Goal: Task Accomplishment & Management: Manage account settings

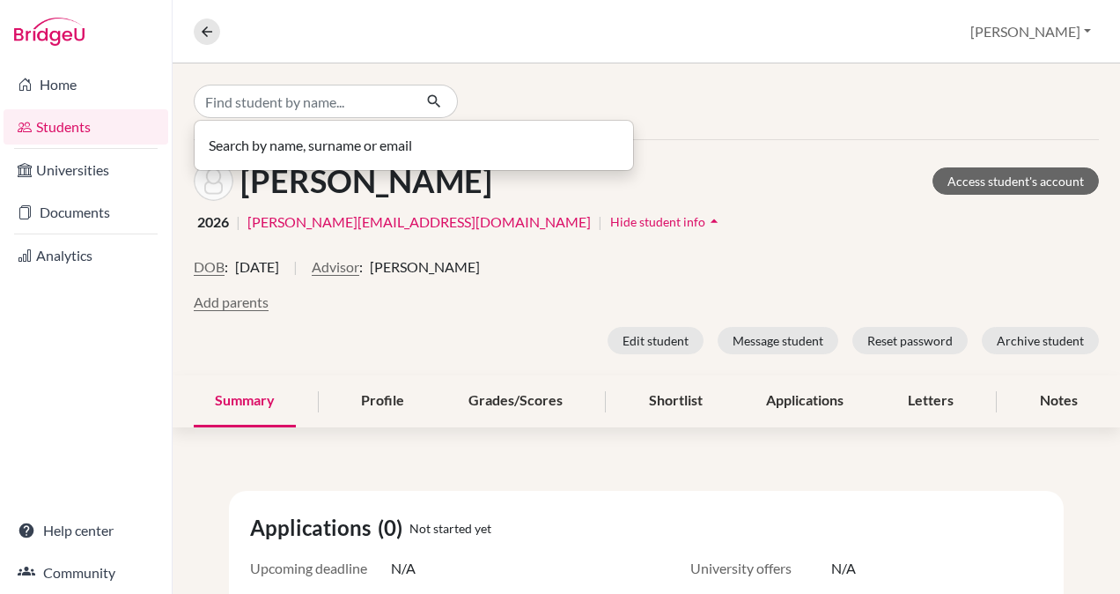
click at [244, 99] on input "Find student by name..." at bounding box center [303, 101] width 218 height 33
type input "tristan"
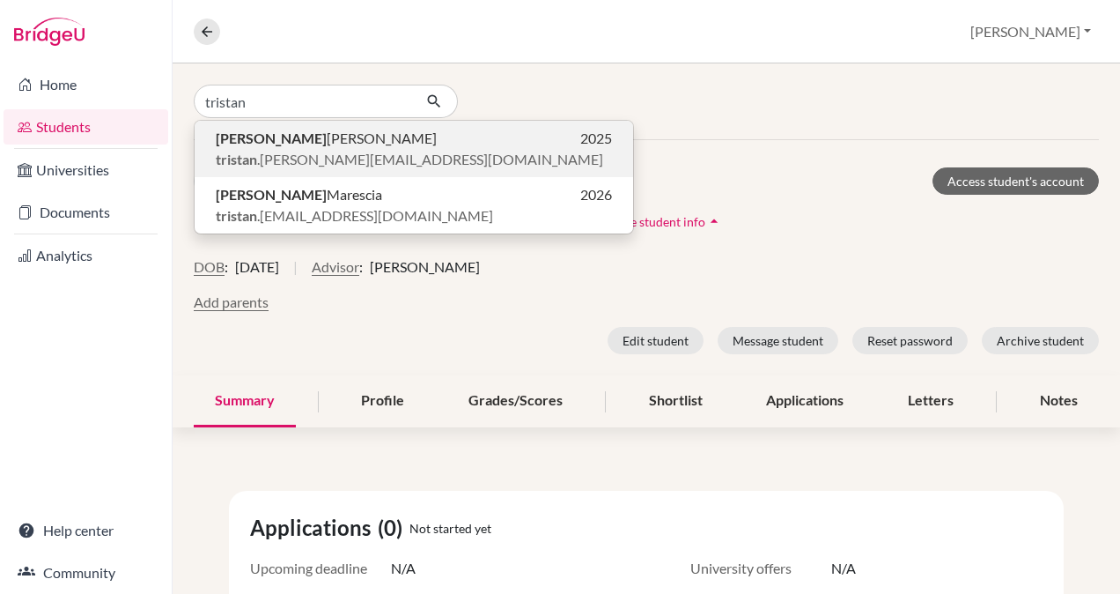
click at [254, 139] on span "[PERSON_NAME]" at bounding box center [326, 138] width 221 height 21
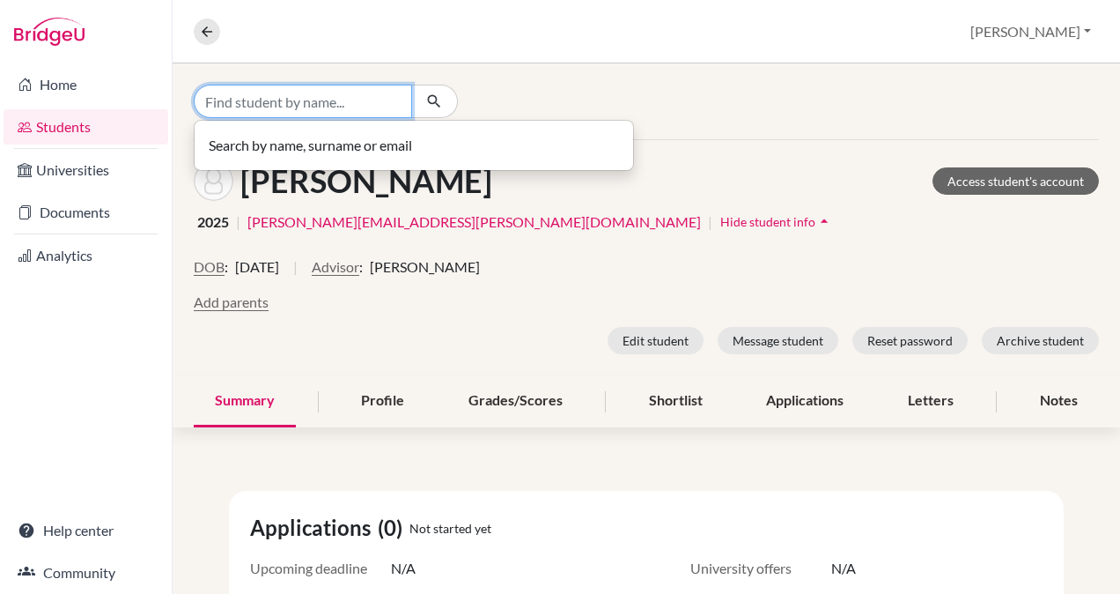
click at [217, 101] on input "Find student by name..." at bounding box center [303, 101] width 218 height 33
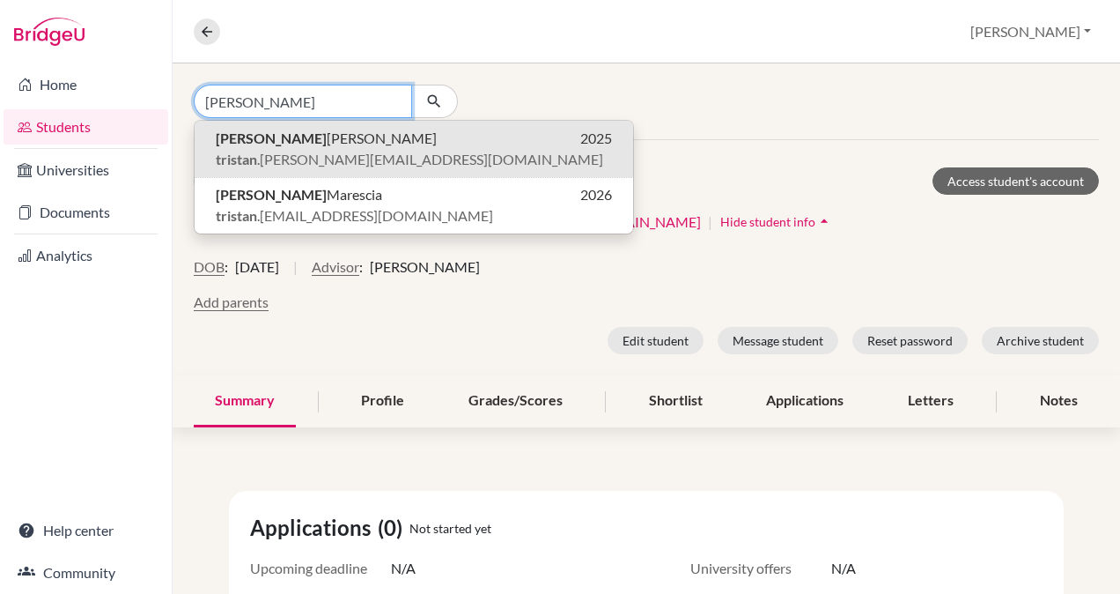
type input "[PERSON_NAME]"
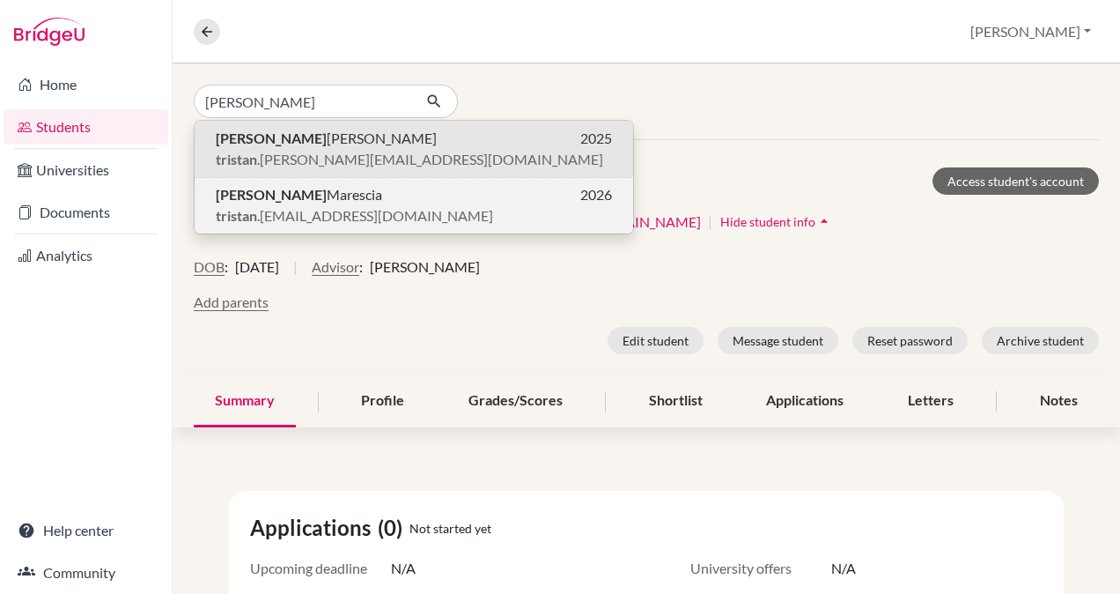
click at [254, 205] on span "tristan .[EMAIL_ADDRESS][DOMAIN_NAME]" at bounding box center [354, 215] width 277 height 21
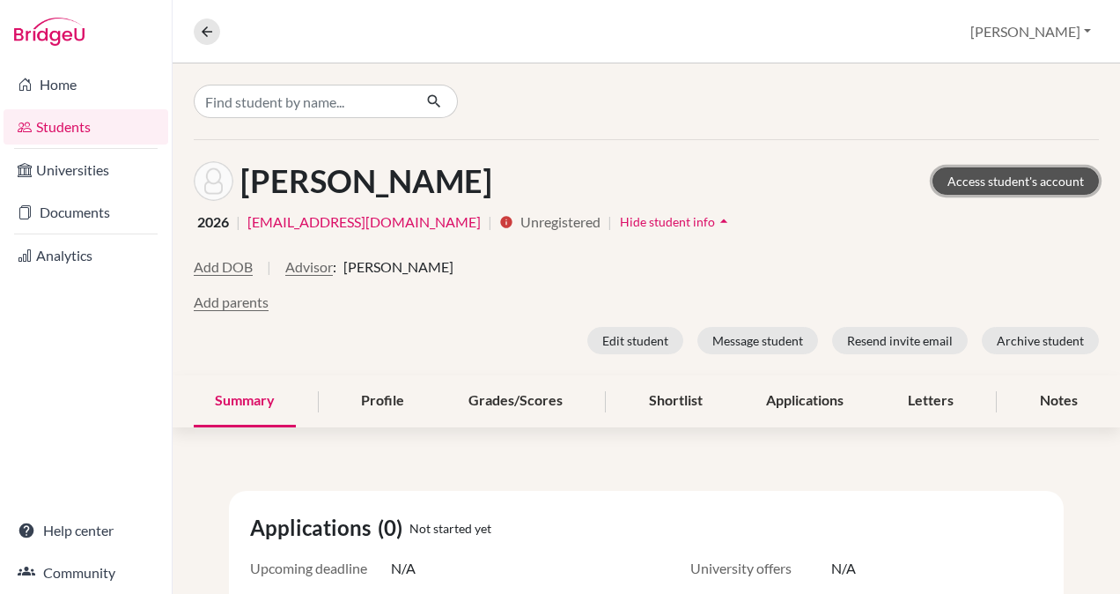
click at [993, 184] on link "Access student's account" at bounding box center [1016, 180] width 166 height 27
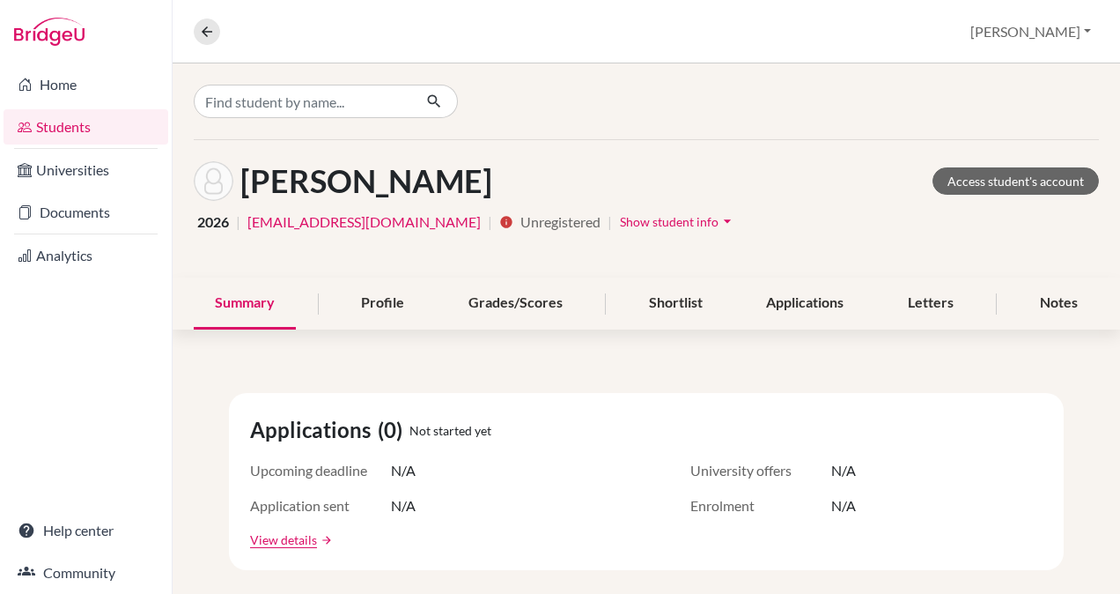
click at [620, 218] on span "Show student info" at bounding box center [669, 221] width 99 height 15
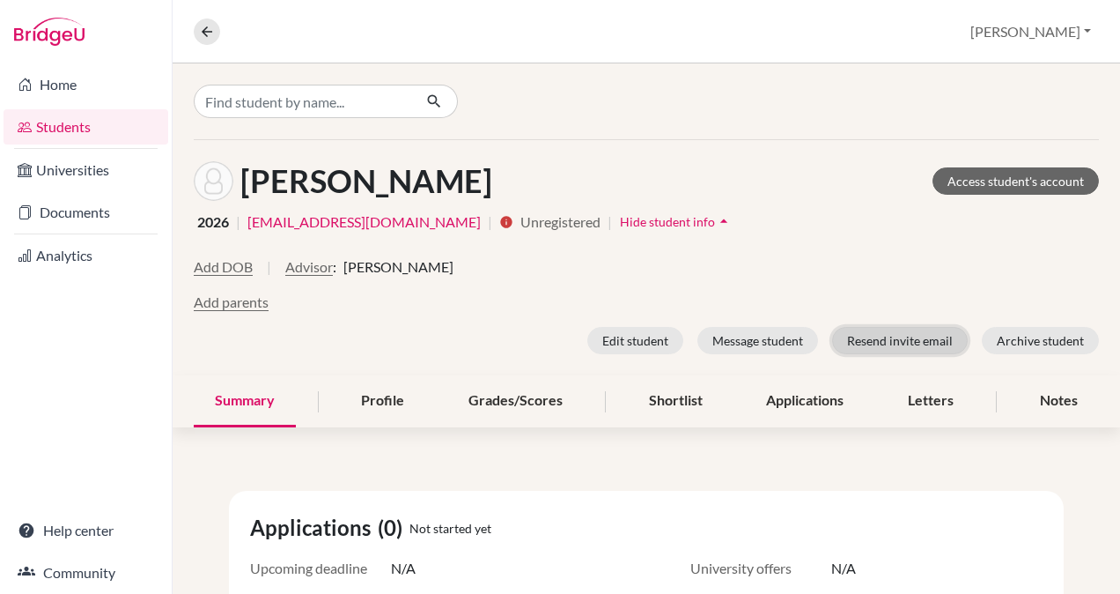
click at [897, 335] on button "Resend invite email" at bounding box center [900, 340] width 136 height 27
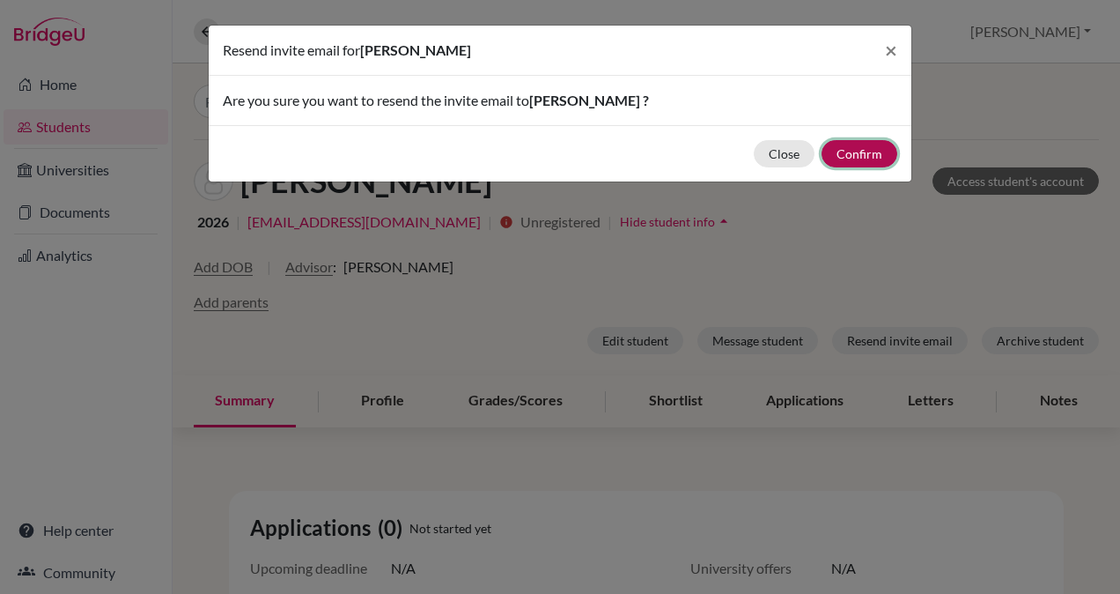
click at [854, 148] on button "Confirm" at bounding box center [860, 153] width 76 height 27
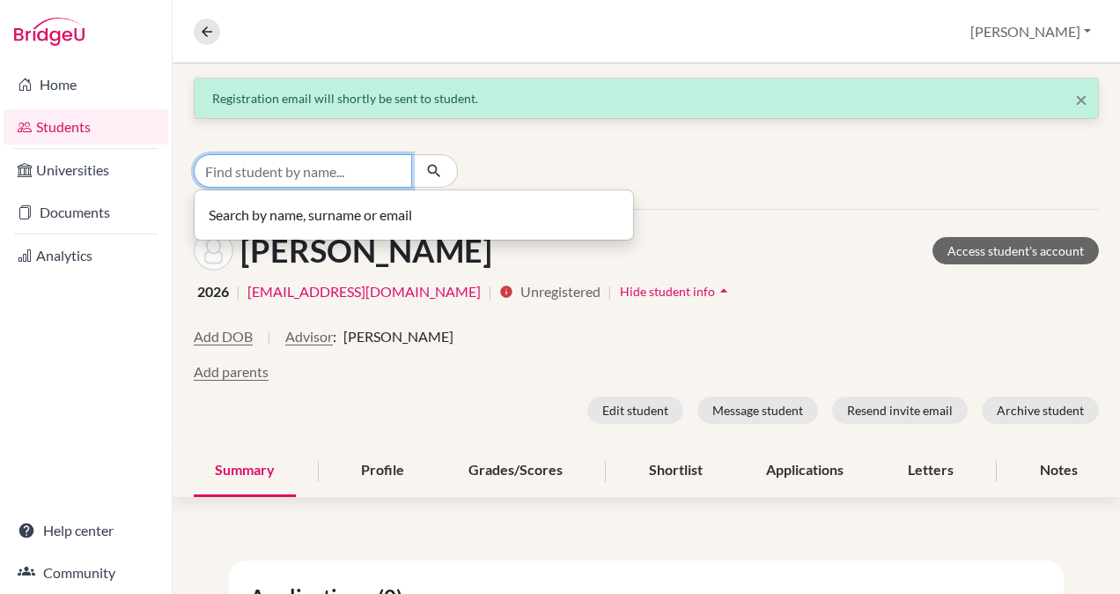
click at [230, 172] on input "Find student by name..." at bounding box center [303, 170] width 218 height 33
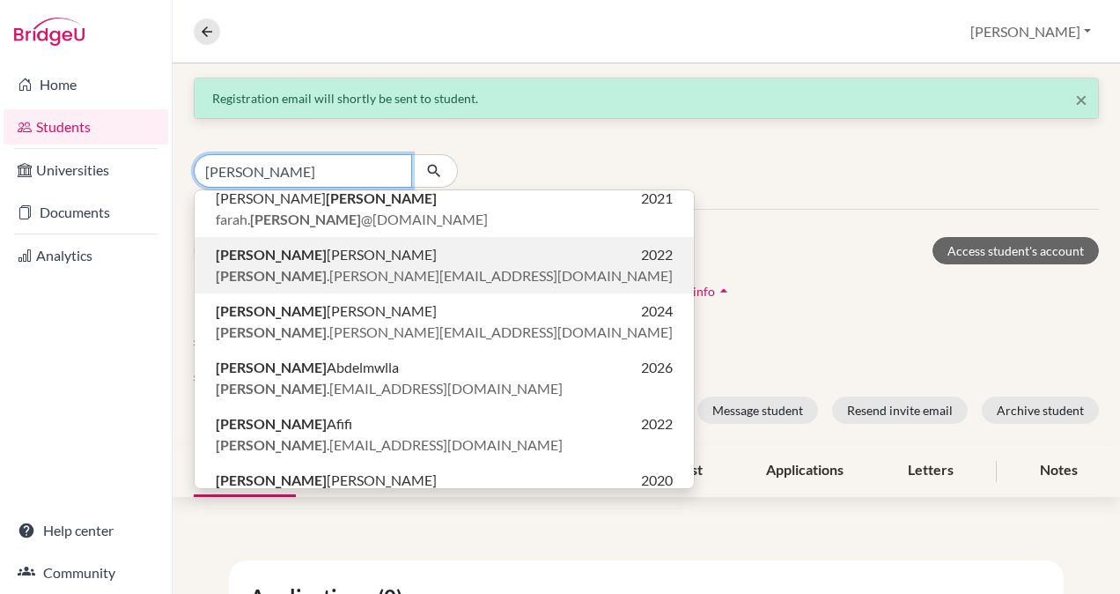
scroll to position [78, 0]
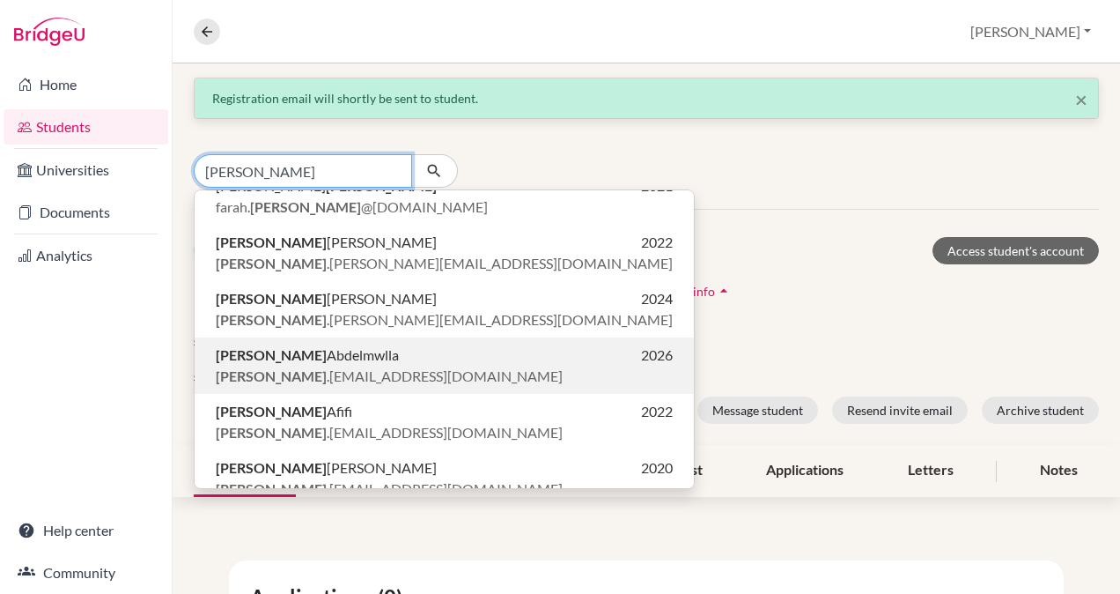
type input "mohamed"
click at [283, 363] on span "Mohamed Abdelmwlla" at bounding box center [307, 354] width 183 height 21
